Goal: Task Accomplishment & Management: Complete application form

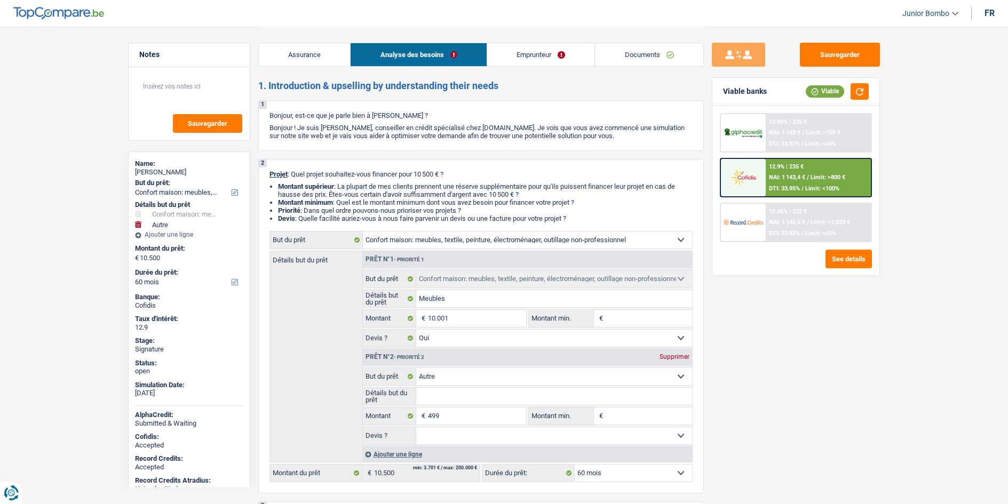
select select "household"
select select "other"
select select "60"
select select "household"
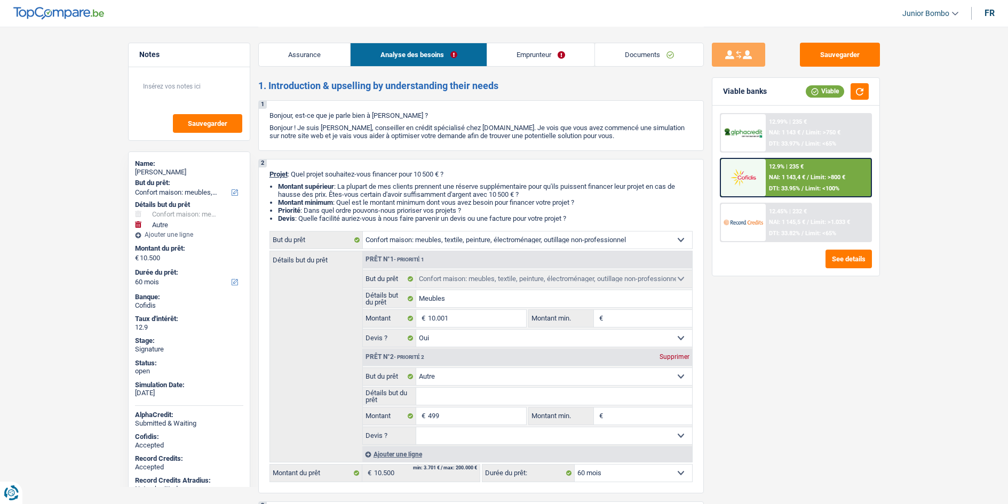
select select "household"
select select "yes"
select select "other"
select select "60"
select select "retired"
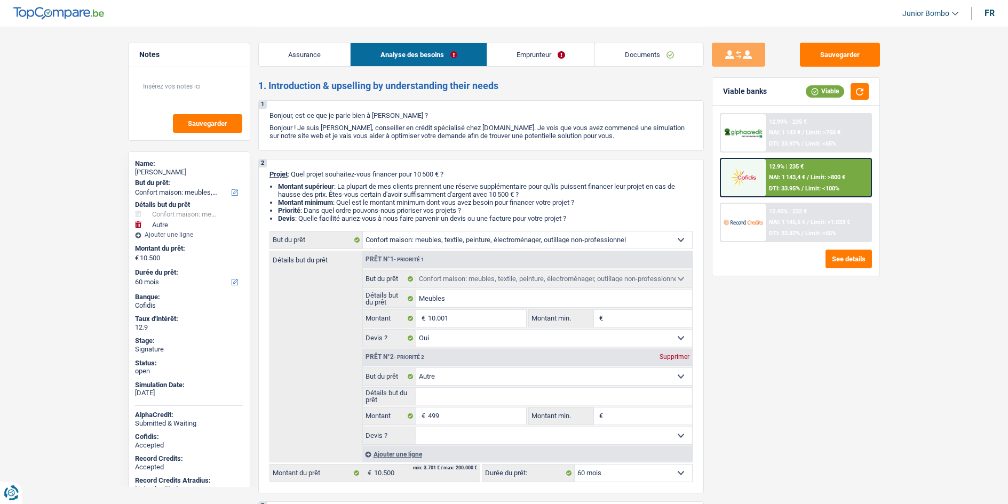
select select "pension"
select select "ownerWithoutMortgage"
select select "personalSale"
select select "60"
select select "personalSale"
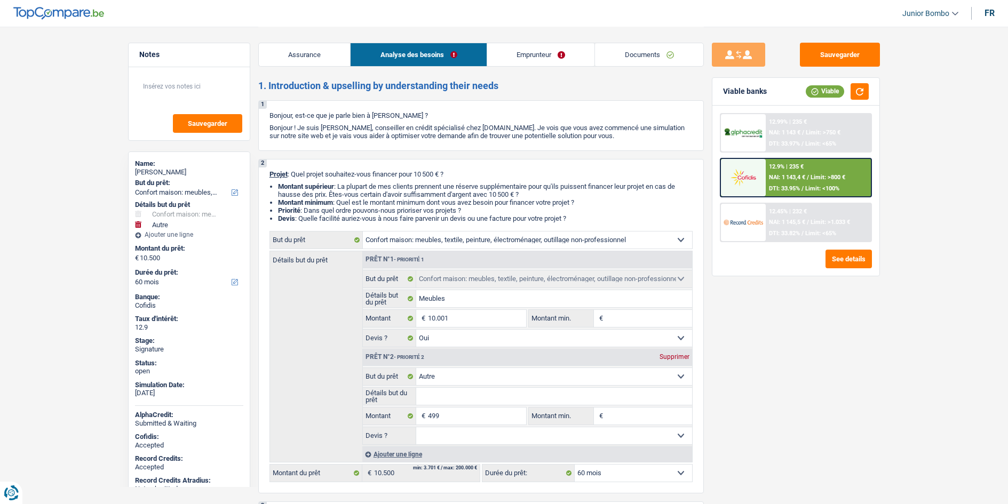
select select "24"
select select "cardOrCredit"
select select "household"
select select "yes"
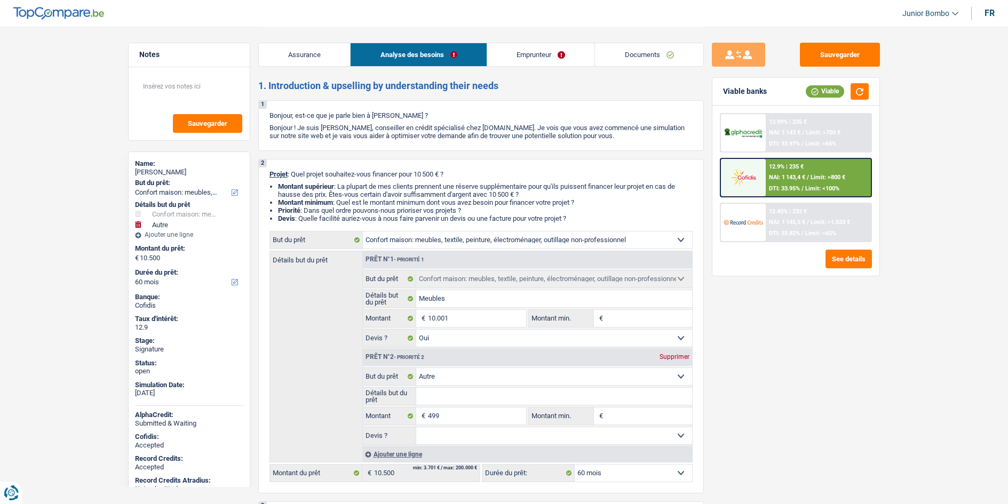
select select "other"
select select "60"
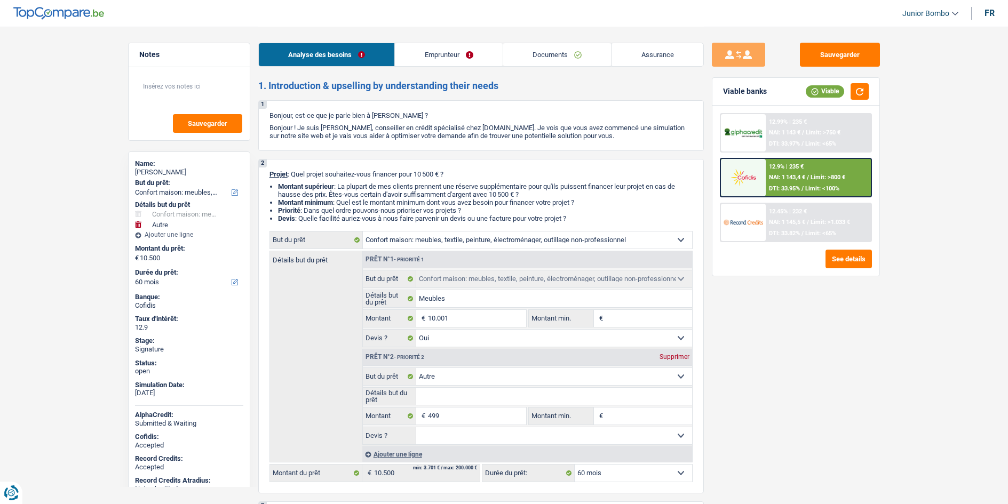
drag, startPoint x: 437, startPoint y: 62, endPoint x: 442, endPoint y: 60, distance: 5.7
click at [437, 62] on link "Emprunteur" at bounding box center [449, 54] width 108 height 23
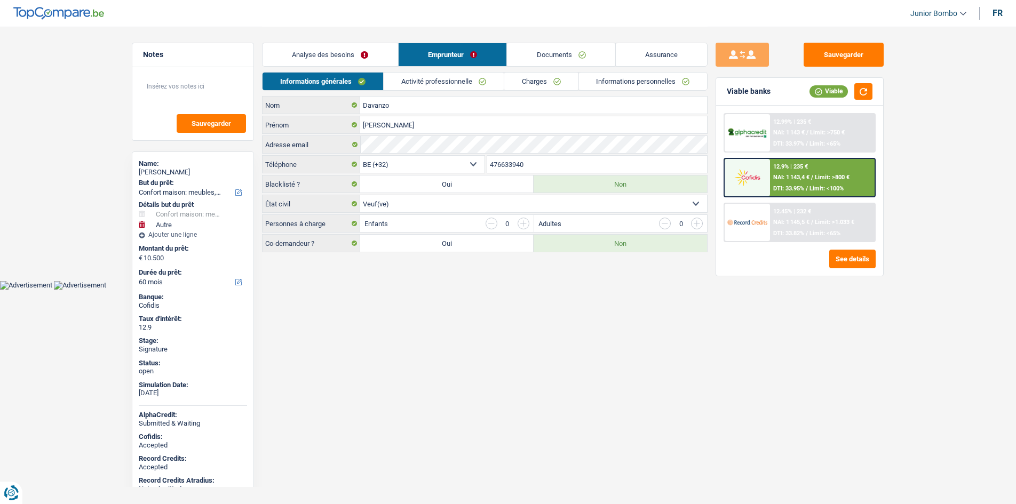
click at [621, 79] on link "Informations personnelles" at bounding box center [643, 82] width 129 height 18
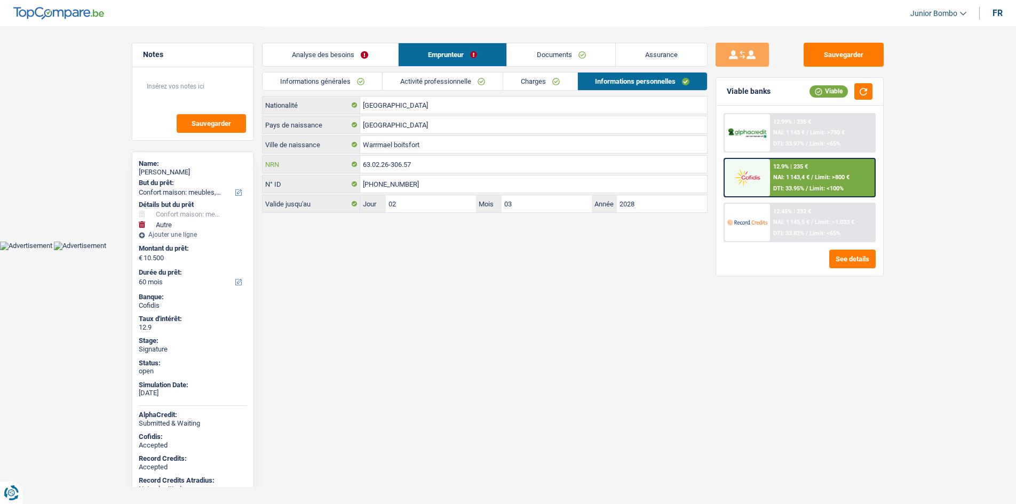
click at [371, 163] on input "63.02.26-306.57" at bounding box center [533, 164] width 347 height 17
